Goal: Task Accomplishment & Management: Complete application form

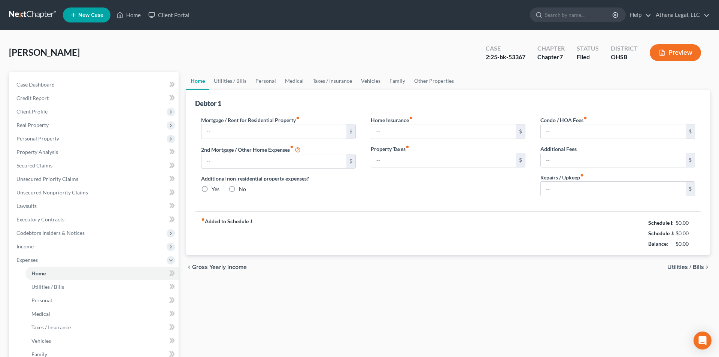
type input "1,844.00"
type input "0.00"
radio input "true"
type input "0.00"
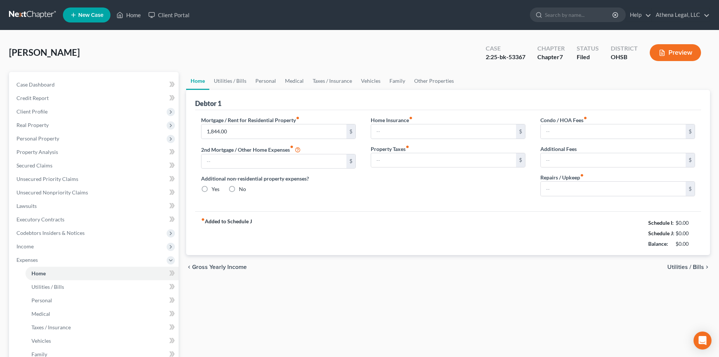
type input "0.00"
type input "50.00"
click at [133, 16] on link "Home" at bounding box center [129, 14] width 32 height 13
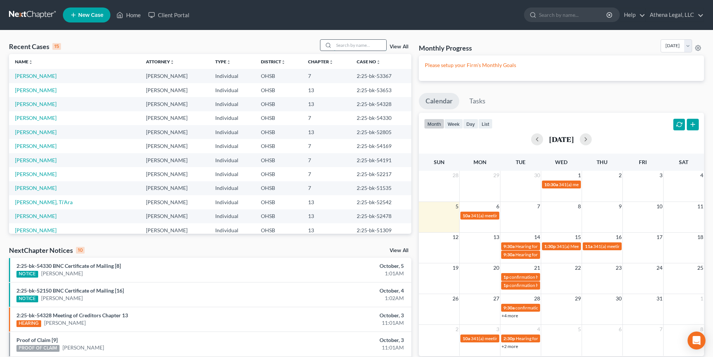
click at [355, 47] on input "search" at bounding box center [360, 45] width 52 height 11
type input "[PERSON_NAME]"
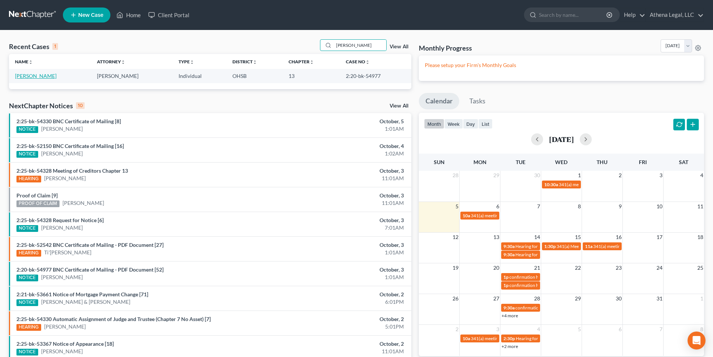
click at [21, 76] on link "[PERSON_NAME]" at bounding box center [36, 76] width 42 height 6
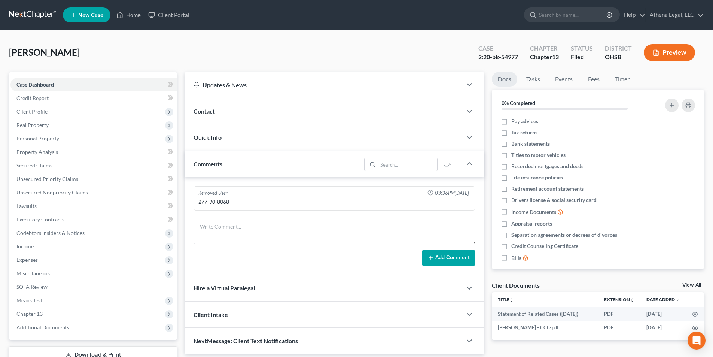
click at [250, 138] on div "Quick Info" at bounding box center [323, 137] width 277 height 26
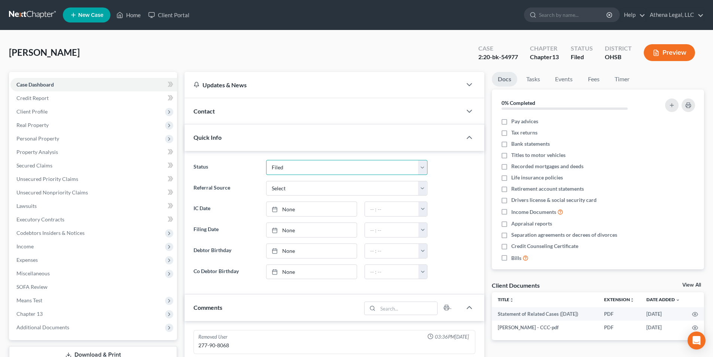
click at [287, 165] on select "Discharged Dismissed Filed In Progress Lead Lost Lead Ready to File Rejected To…" at bounding box center [346, 167] width 161 height 15
select select "1"
click at [266, 160] on select "Discharged Dismissed Filed In Progress Lead Lost Lead Ready to File Rejected To…" at bounding box center [346, 167] width 161 height 15
click at [124, 12] on link "Home" at bounding box center [129, 14] width 32 height 13
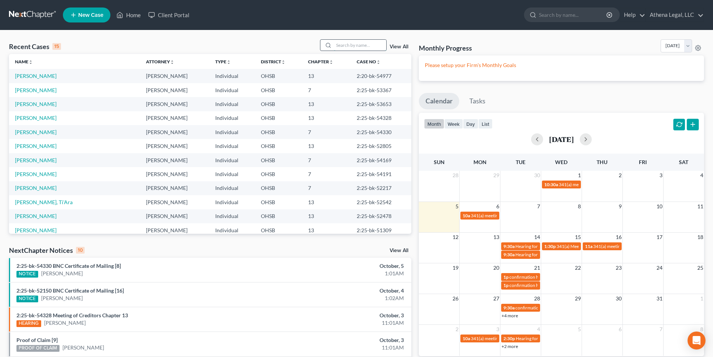
click at [359, 45] on input "search" at bounding box center [360, 45] width 52 height 11
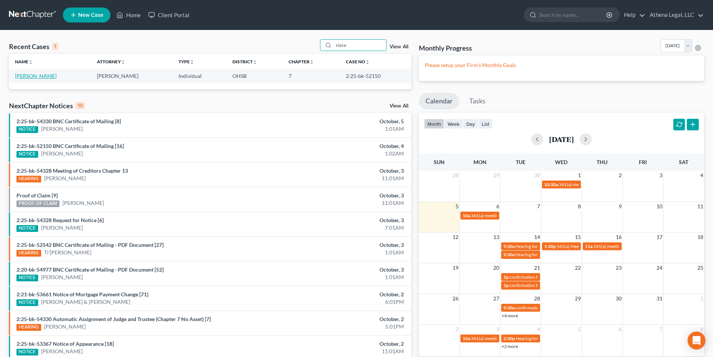
type input "rizco"
click at [39, 76] on link "[PERSON_NAME]" at bounding box center [36, 76] width 42 height 6
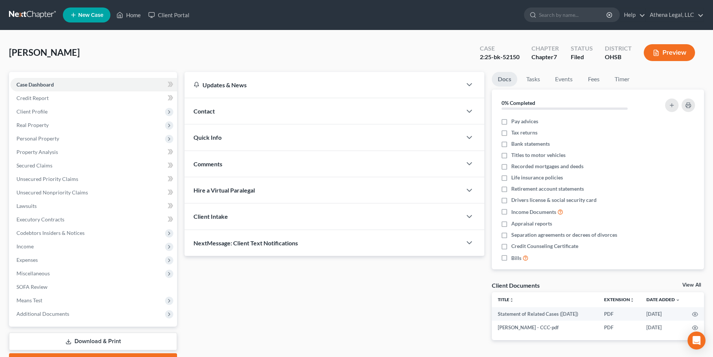
click at [238, 143] on div "Quick Info" at bounding box center [323, 137] width 277 height 26
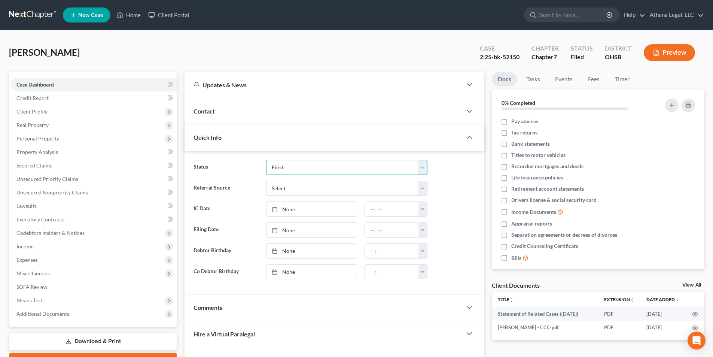
click at [281, 171] on select "Discharged Dismissed Filed In Progress Lead Lost Lead Ready to File Rejected To…" at bounding box center [346, 167] width 161 height 15
select select "0"
click at [266, 160] on select "Discharged Dismissed Filed In Progress Lead Lost Lead Ready to File Rejected To…" at bounding box center [346, 167] width 161 height 15
click at [131, 15] on link "Home" at bounding box center [129, 14] width 32 height 13
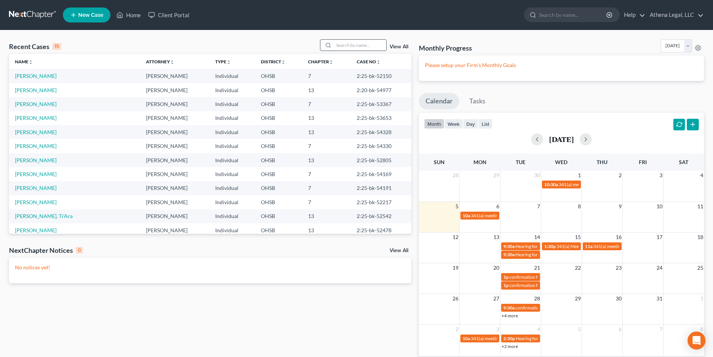
click at [350, 46] on input "search" at bounding box center [360, 45] width 52 height 11
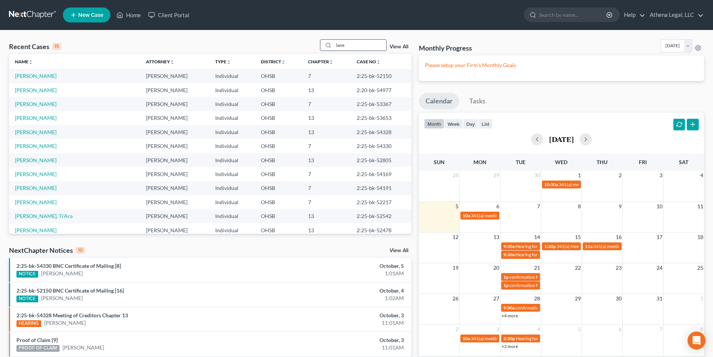
type input "lane"
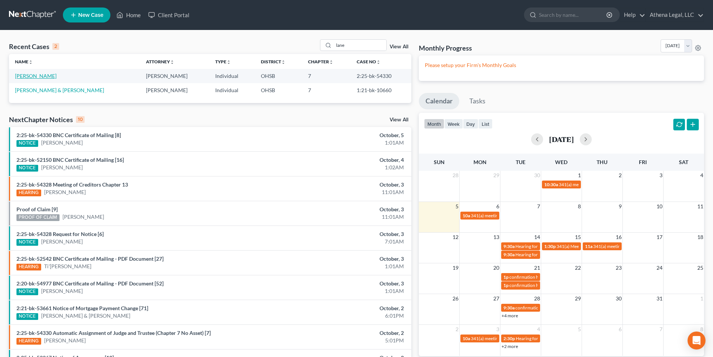
click at [33, 76] on link "[PERSON_NAME]" at bounding box center [36, 76] width 42 height 6
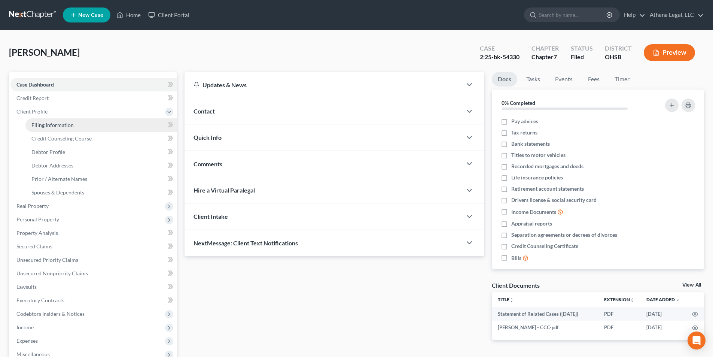
click at [63, 127] on span "Filing Information" at bounding box center [52, 125] width 42 height 6
select select "1"
select select "0"
select select "36"
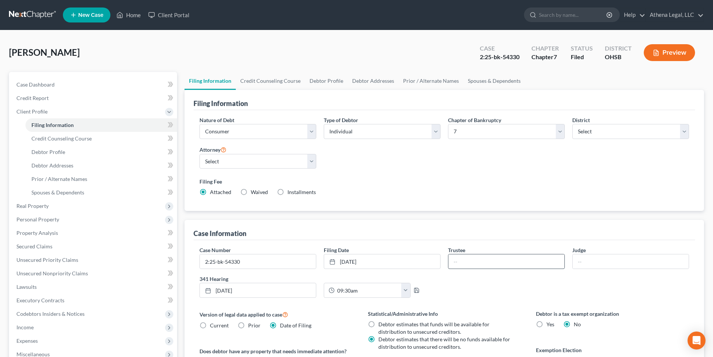
click at [517, 271] on div "Case Number 2:25-bk-54330 Filing Date [DATE] close Date [DATE] Time 12:00 AM ch…" at bounding box center [444, 275] width 497 height 58
click at [514, 264] on input "text" at bounding box center [506, 261] width 116 height 14
type input "[PERSON_NAME]"
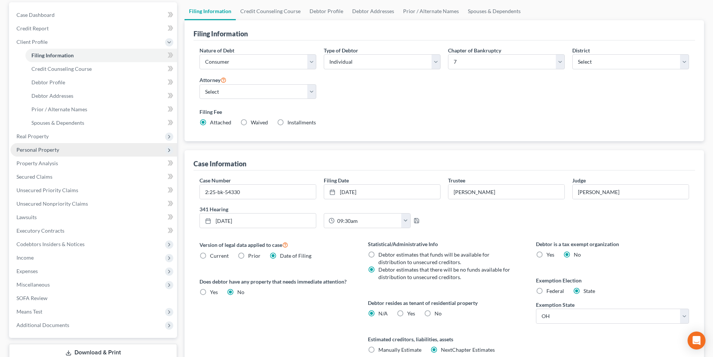
scroll to position [75, 0]
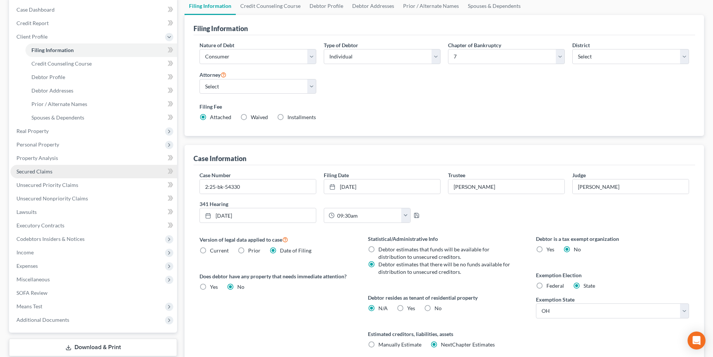
click at [56, 173] on link "Secured Claims" at bounding box center [93, 171] width 167 height 13
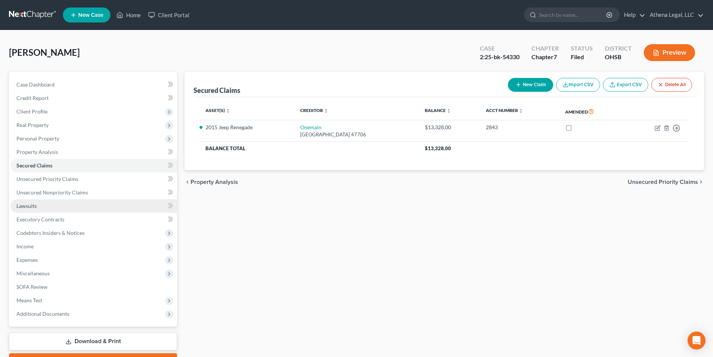
click at [40, 206] on link "Lawsuits" at bounding box center [93, 205] width 167 height 13
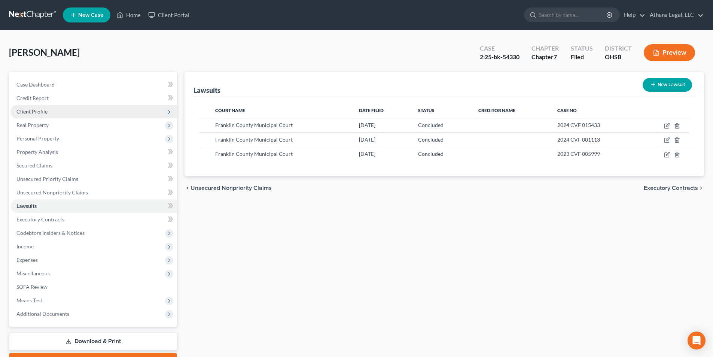
click at [55, 111] on span "Client Profile" at bounding box center [93, 111] width 167 height 13
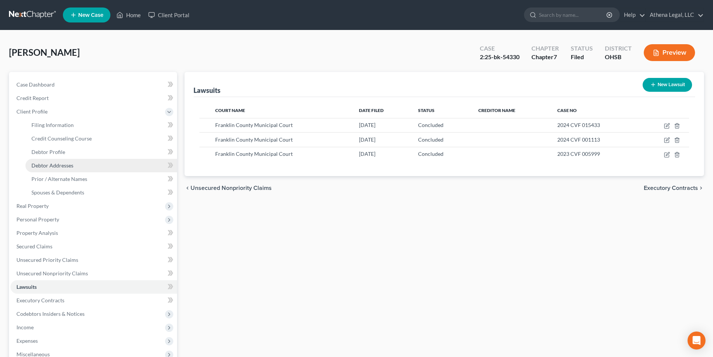
click at [62, 163] on span "Debtor Addresses" at bounding box center [52, 165] width 42 height 6
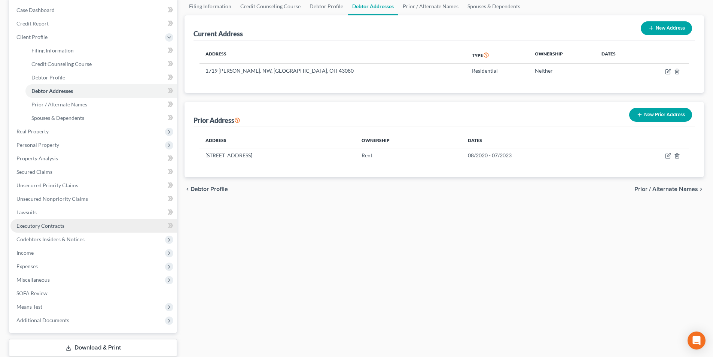
scroll to position [75, 0]
drag, startPoint x: 34, startPoint y: 213, endPoint x: 10, endPoint y: 213, distance: 23.6
click at [34, 213] on span "Lawsuits" at bounding box center [26, 211] width 20 height 6
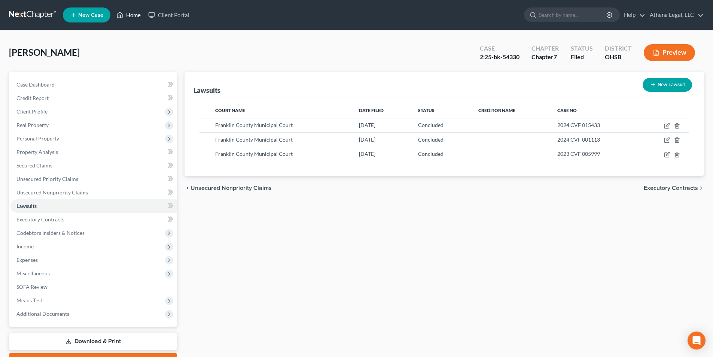
click at [131, 12] on link "Home" at bounding box center [129, 14] width 32 height 13
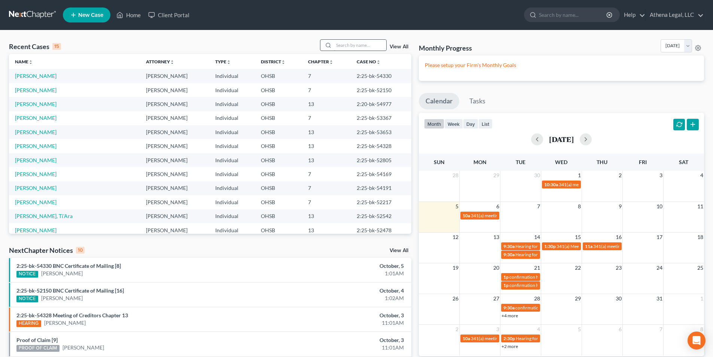
click at [339, 43] on input "search" at bounding box center [360, 45] width 52 height 11
type input "[PERSON_NAME]"
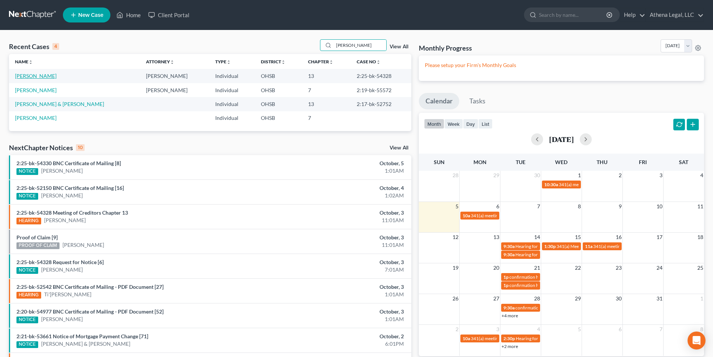
click at [34, 73] on link "[PERSON_NAME]" at bounding box center [36, 76] width 42 height 6
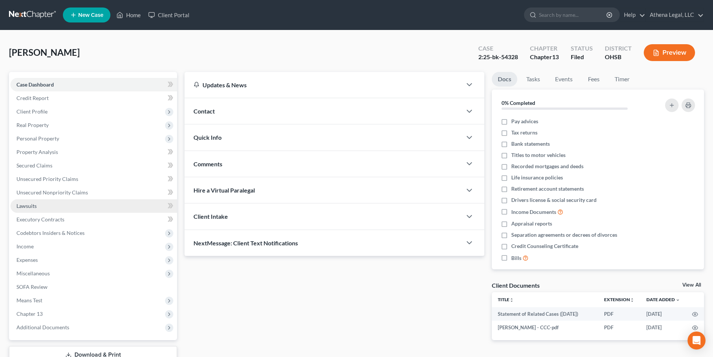
click at [30, 206] on span "Lawsuits" at bounding box center [26, 205] width 20 height 6
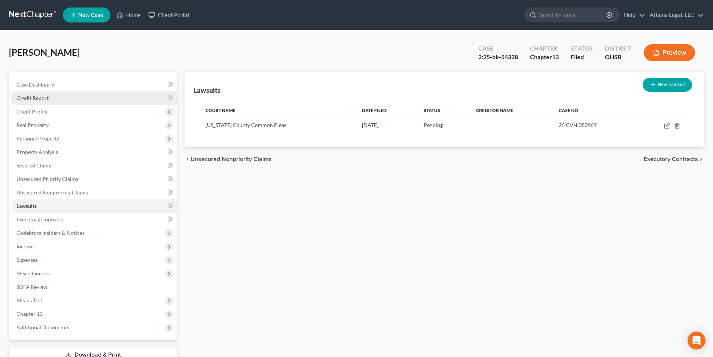
click at [32, 99] on span "Credit Report" at bounding box center [32, 98] width 32 height 6
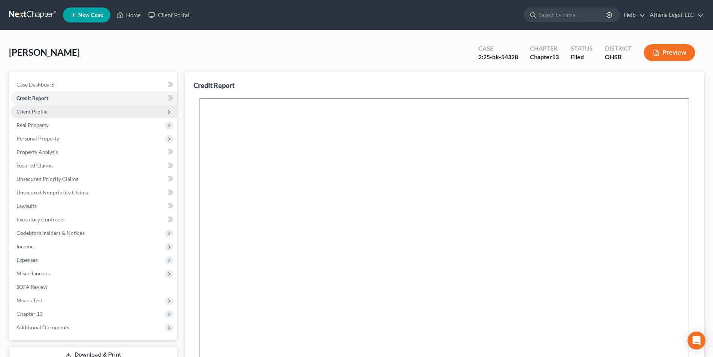
click at [38, 110] on span "Client Profile" at bounding box center [31, 111] width 31 height 6
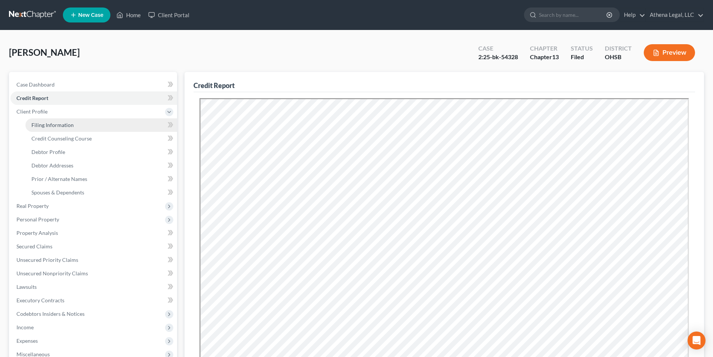
click at [49, 126] on span "Filing Information" at bounding box center [52, 125] width 42 height 6
select select "1"
select select "0"
select select "3"
select select "62"
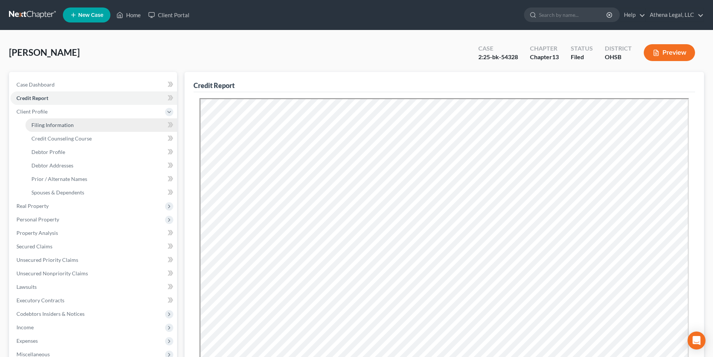
select select "0"
select select "36"
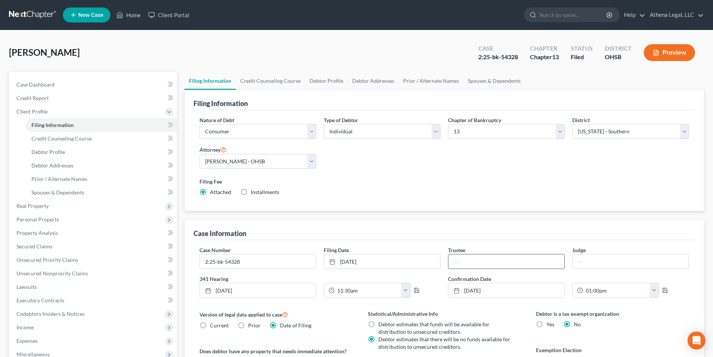
click at [454, 259] on input "text" at bounding box center [506, 261] width 116 height 14
type input "English"
type input "[PERSON_NAME] [PERSON_NAME]"
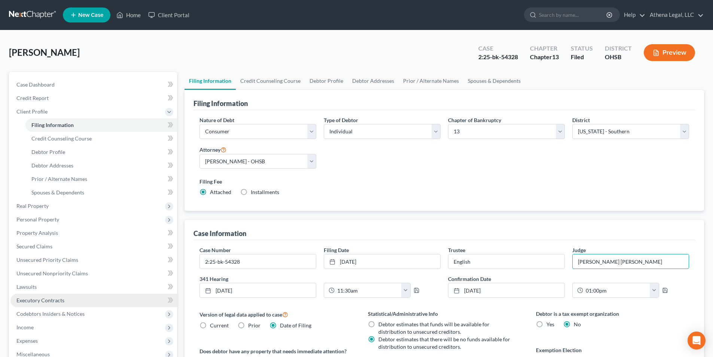
scroll to position [75, 0]
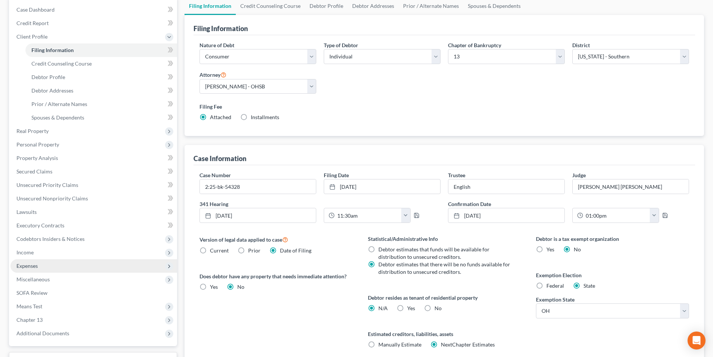
click at [36, 266] on span "Expenses" at bounding box center [26, 265] width 21 height 6
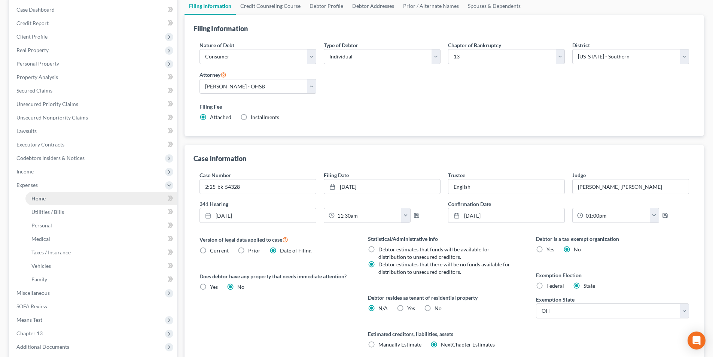
click at [43, 196] on span "Home" at bounding box center [38, 198] width 14 height 6
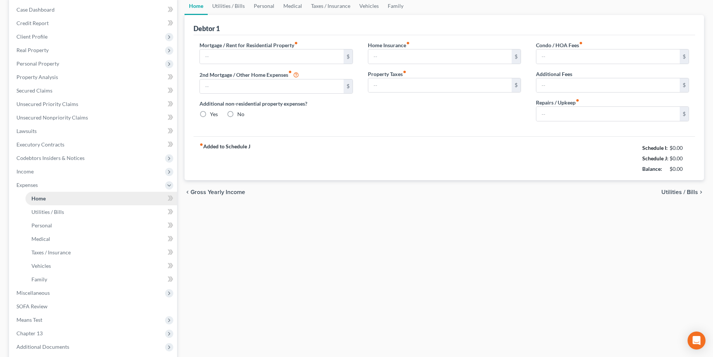
type input "1,295.00"
type input "0.00"
radio input "true"
type input "15.00"
type input "0.00"
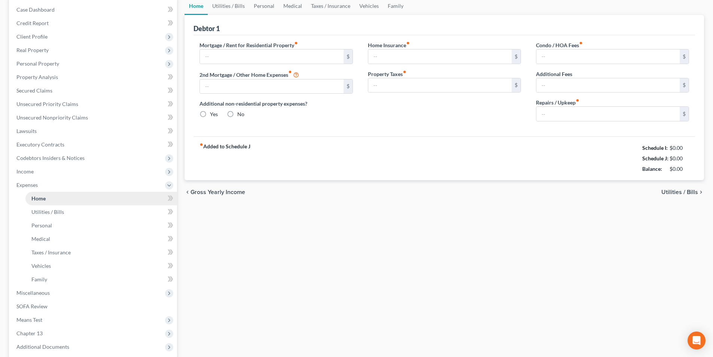
type input "0.00"
